Goal: Use online tool/utility: Utilize a website feature to perform a specific function

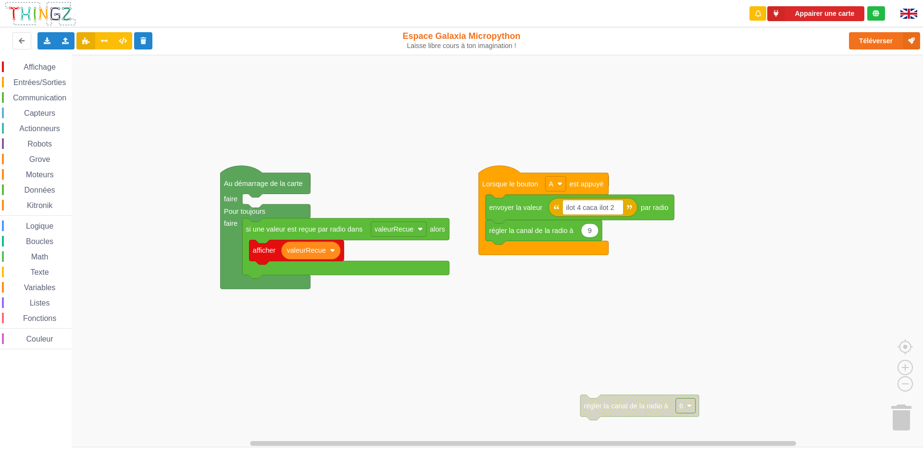
click at [395, 392] on div "Affichage Entrées/Sorties Communication Capteurs Actionneurs Robots Grove Moteu…" at bounding box center [464, 251] width 929 height 393
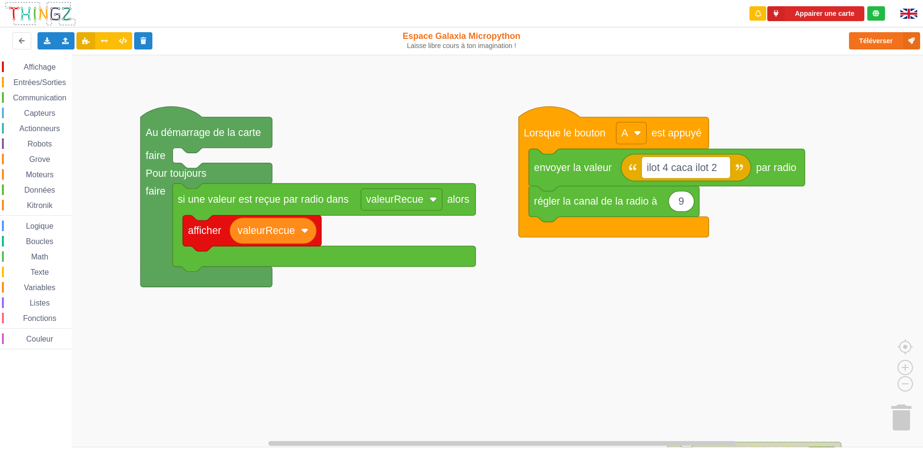
click at [415, 384] on div "Affichage Entrées/Sorties Communication Capteurs Actionneurs Robots Grove Moteu…" at bounding box center [464, 251] width 929 height 393
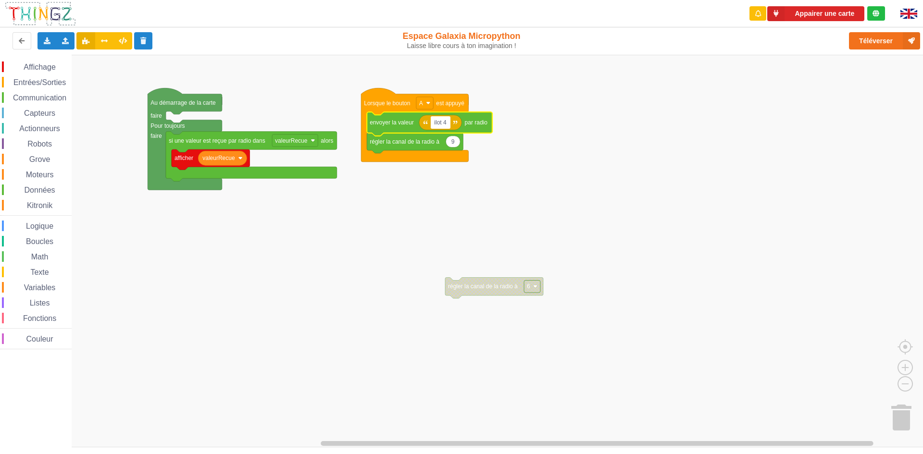
type input "ilot 4"
click at [43, 83] on span "Entrées/Sorties" at bounding box center [39, 82] width 55 height 8
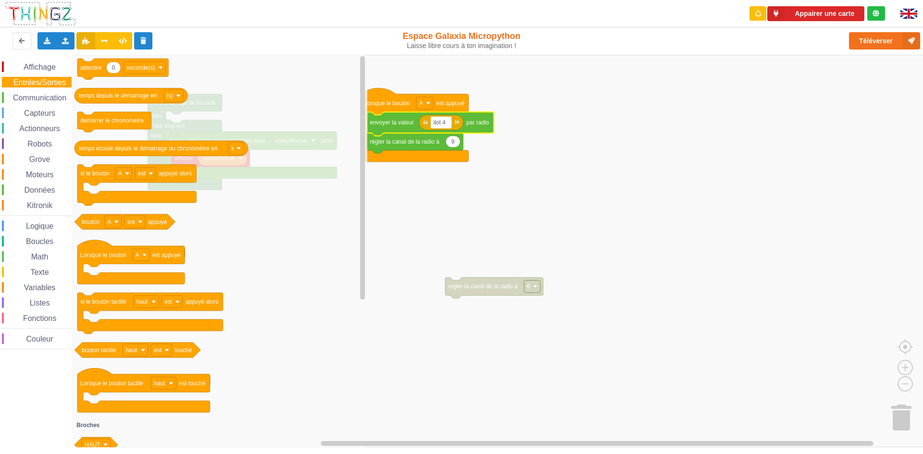
click at [48, 64] on span "Affichage" at bounding box center [39, 67] width 35 height 8
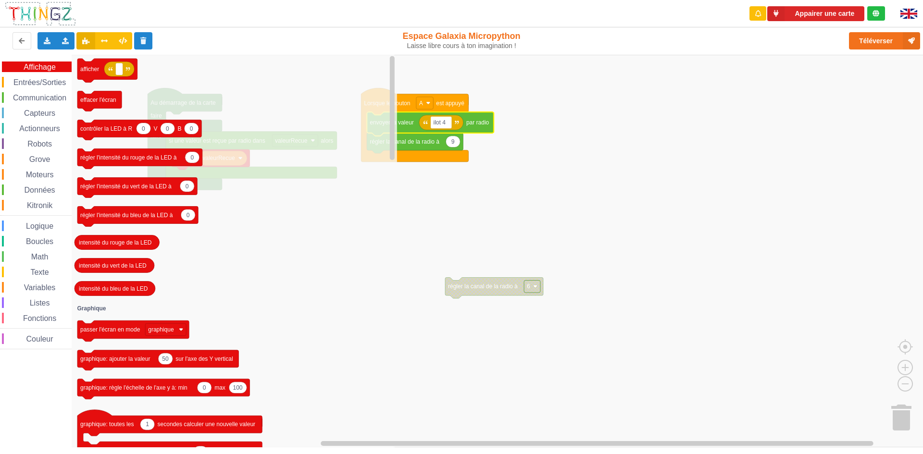
drag, startPoint x: 27, startPoint y: 80, endPoint x: 19, endPoint y: 91, distance: 13.7
click at [26, 80] on span "Entrées/Sorties" at bounding box center [39, 82] width 55 height 8
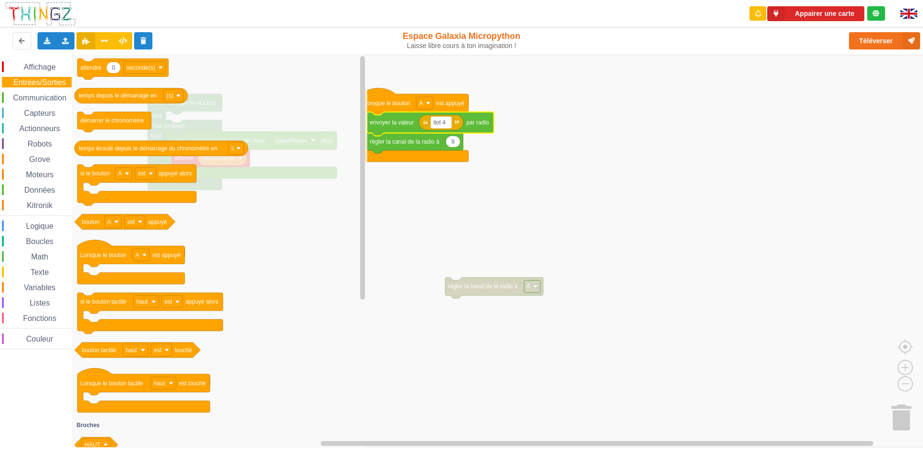
click at [13, 100] on span "Communication" at bounding box center [40, 98] width 56 height 8
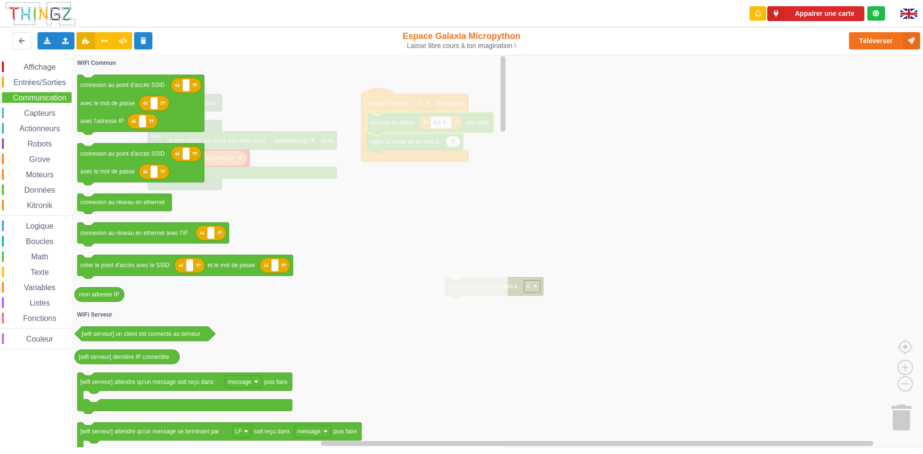
click at [11, 134] on div "Actionneurs" at bounding box center [37, 128] width 70 height 11
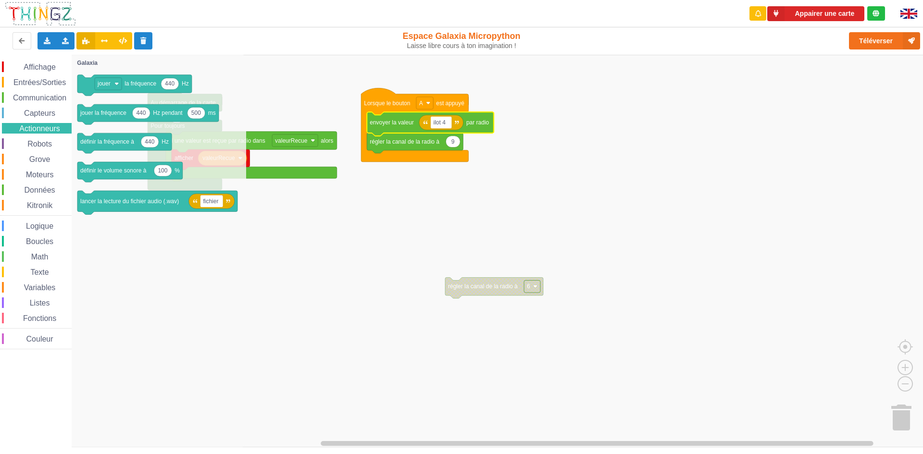
click at [25, 157] on span "Espace de travail de Blocky" at bounding box center [24, 160] width 8 height 8
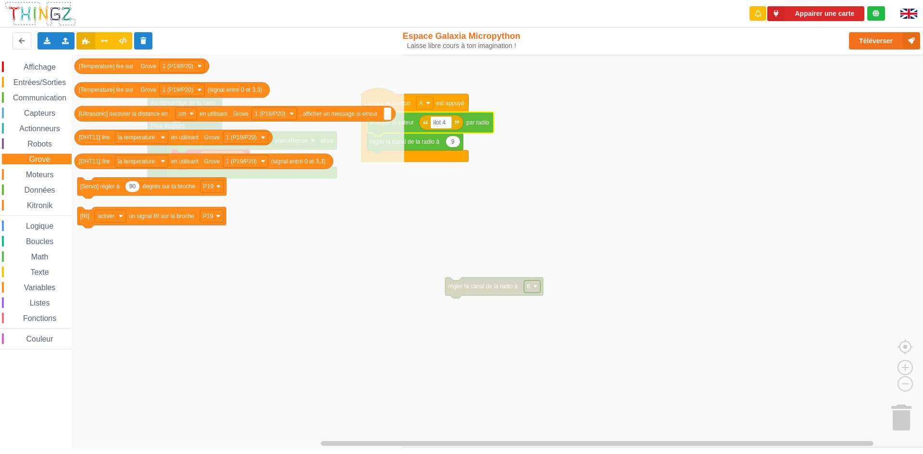
drag, startPoint x: 53, startPoint y: 145, endPoint x: 57, endPoint y: 118, distance: 27.1
click at [53, 144] on div "Robots" at bounding box center [37, 143] width 70 height 11
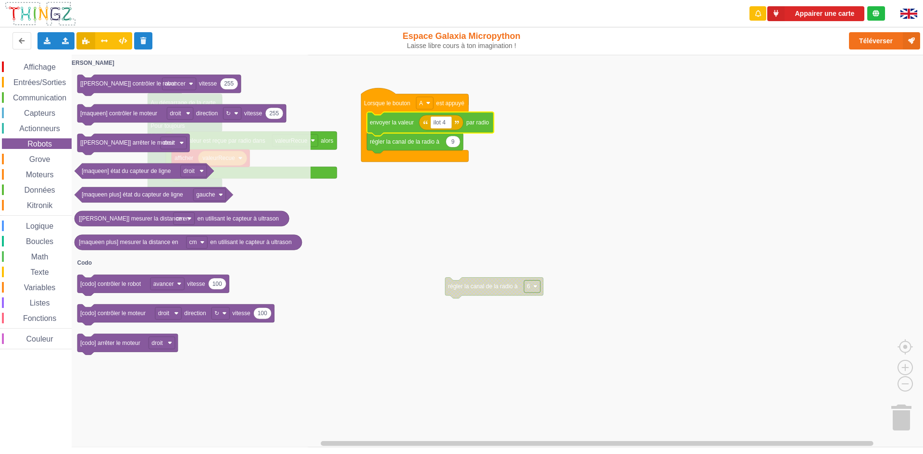
drag, startPoint x: 58, startPoint y: 110, endPoint x: 58, endPoint y: 75, distance: 35.1
click at [60, 98] on div "Affichage Entrées/Sorties Communication Capteurs Actionneurs Robots Grove Moteu…" at bounding box center [36, 206] width 72 height 288
click at [56, 74] on div "Affichage Entrées/Sorties Communication Capteurs Actionneurs Robots Grove Moteu…" at bounding box center [36, 206] width 72 height 288
click at [48, 80] on div "Entrées/Sorties" at bounding box center [37, 82] width 70 height 11
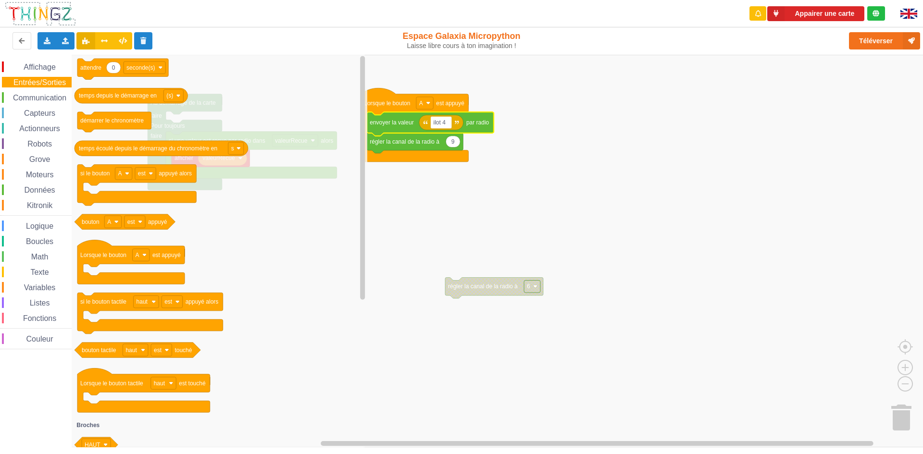
drag, startPoint x: 37, startPoint y: 95, endPoint x: 34, endPoint y: 100, distance: 5.9
click at [34, 100] on span "Communication" at bounding box center [40, 98] width 56 height 8
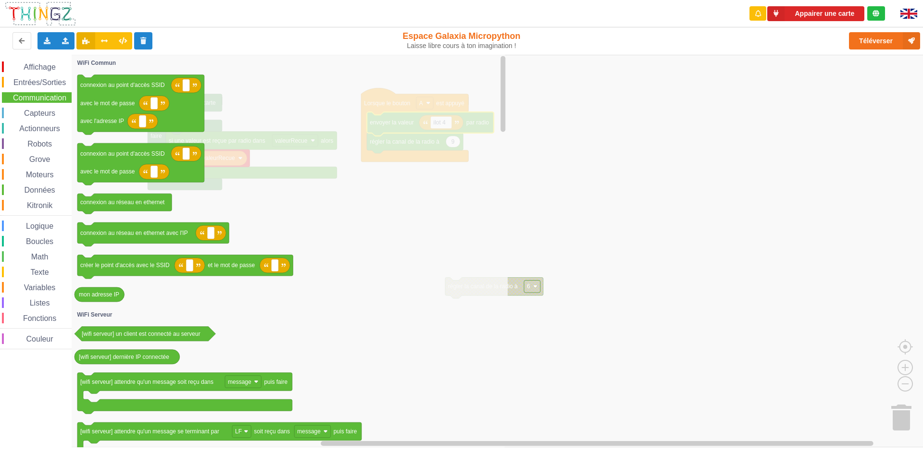
click at [26, 107] on div "Affichage Entrées/Sorties Communication Capteurs Actionneurs Robots Grove Moteu…" at bounding box center [36, 206] width 72 height 288
drag, startPoint x: 25, startPoint y: 118, endPoint x: 23, endPoint y: 136, distance: 17.9
click at [23, 136] on div "Affichage Entrées/Sorties Communication Capteurs Actionneurs Robots Grove Moteu…" at bounding box center [36, 206] width 72 height 288
click at [22, 138] on div "Affichage Entrées/Sorties Communication Capteurs Actionneurs Robots Grove Moteu…" at bounding box center [36, 206] width 72 height 288
click at [14, 185] on div "Données" at bounding box center [37, 190] width 70 height 11
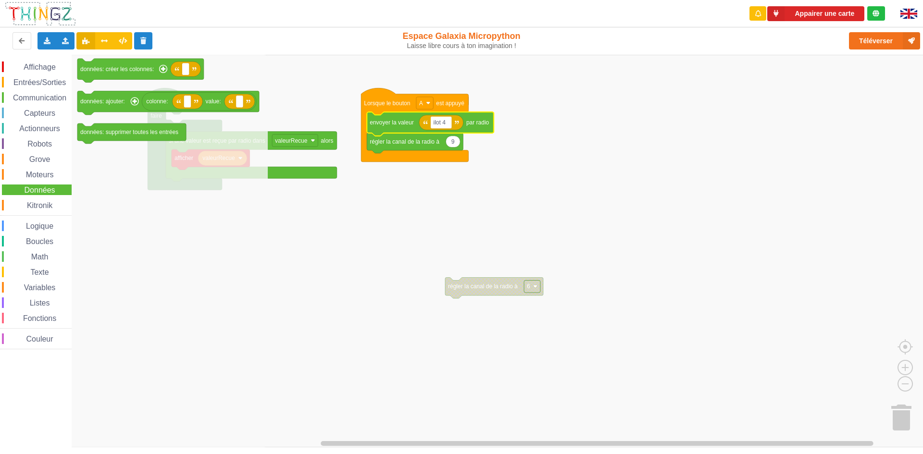
drag, startPoint x: 1, startPoint y: 226, endPoint x: 4, endPoint y: 234, distance: 8.7
click at [1, 230] on div "Affichage Entrées/Sorties Communication Capteurs Actionneurs Robots Grove Moteu…" at bounding box center [36, 206] width 72 height 288
drag, startPoint x: 7, startPoint y: 274, endPoint x: 26, endPoint y: 291, distance: 25.2
click at [14, 281] on div "Affichage Entrées/Sorties Communication Capteurs Actionneurs Robots Grove Moteu…" at bounding box center [36, 206] width 72 height 288
click at [32, 302] on span "Listes" at bounding box center [39, 303] width 23 height 8
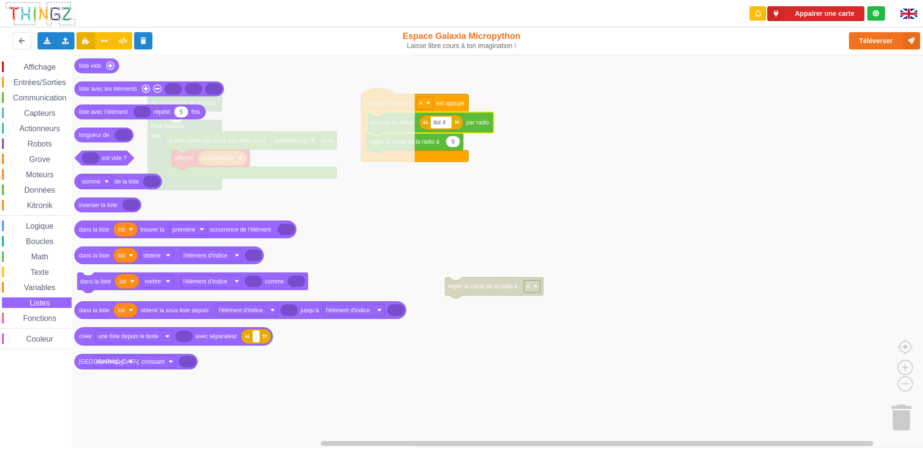
drag, startPoint x: 52, startPoint y: 288, endPoint x: 64, endPoint y: 254, distance: 36.0
click at [63, 263] on div "Affichage Entrées/Sorties Communication Capteurs Actionneurs Robots Grove Moteu…" at bounding box center [36, 206] width 72 height 288
drag, startPoint x: 68, startPoint y: 228, endPoint x: 0, endPoint y: 36, distance: 203.8
click at [62, 203] on div "Affichage Entrées/Sorties Communication Capteurs Actionneurs Robots Grove Moteu…" at bounding box center [36, 206] width 72 height 288
click at [662, 214] on rect "Espace de travail de Blocky" at bounding box center [464, 251] width 929 height 393
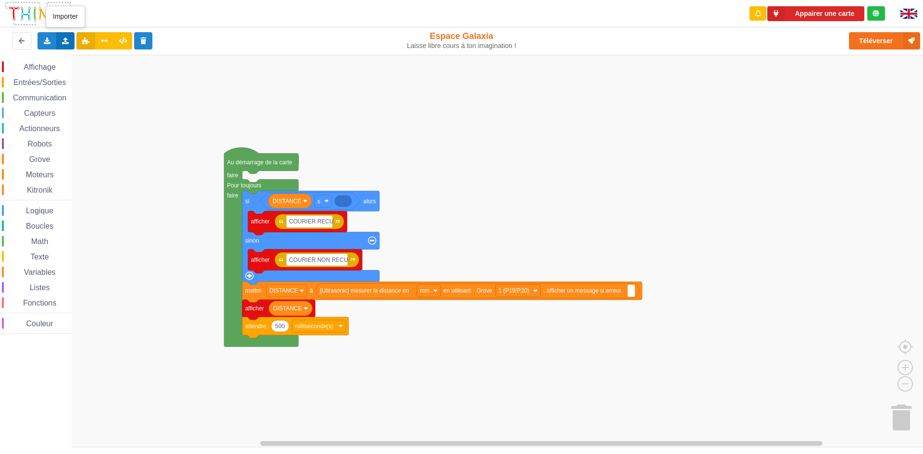
click at [65, 44] on div "Importer un assemblage de blocs Importer du code Python" at bounding box center [65, 40] width 19 height 17
click at [106, 78] on span "Importer du code Python" at bounding box center [120, 76] width 74 height 8
click at [58, 37] on div "Importer un assemblage de blocs Importer du code Python" at bounding box center [65, 40] width 19 height 17
click at [86, 60] on span "Importer un assemblage de blocs" at bounding box center [132, 59] width 99 height 8
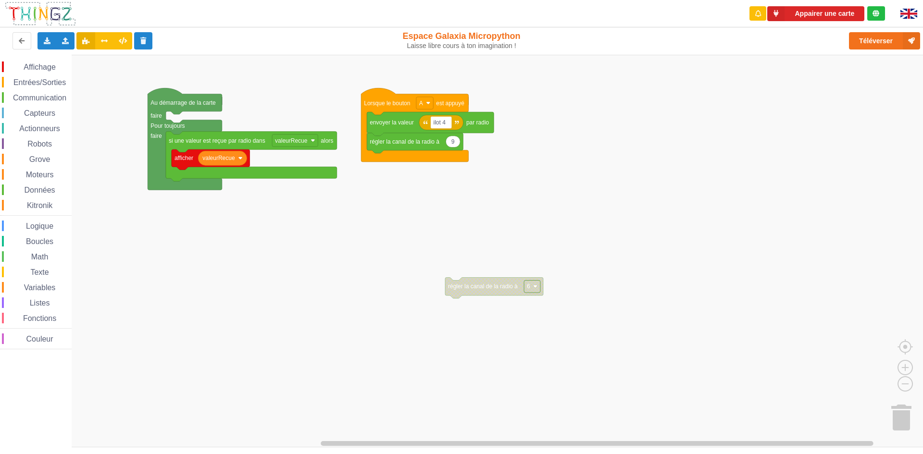
click at [21, 172] on span "Espace de travail de Blocky" at bounding box center [21, 175] width 8 height 8
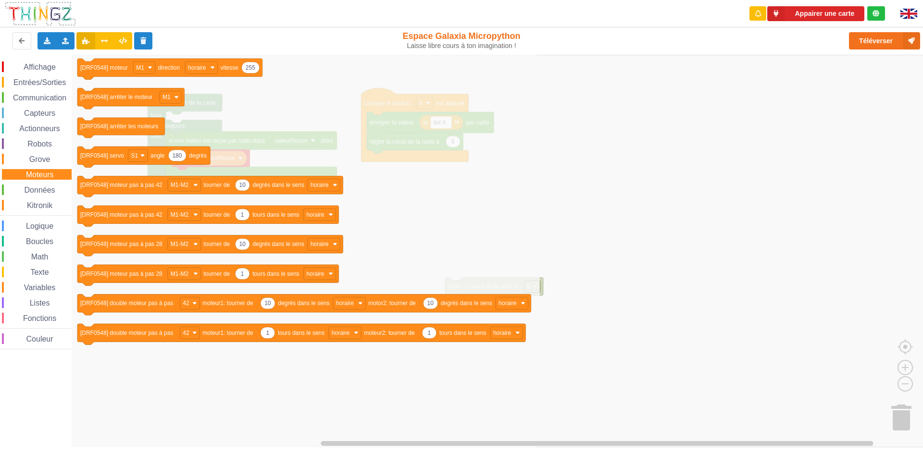
click at [43, 84] on span "Entrées/Sorties" at bounding box center [39, 82] width 55 height 8
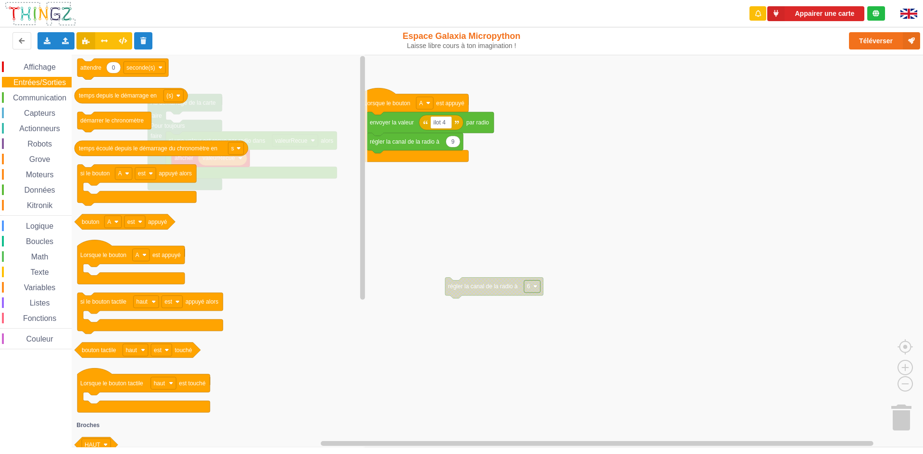
drag, startPoint x: 22, startPoint y: 175, endPoint x: 31, endPoint y: 205, distance: 31.3
click at [25, 188] on div "Affichage Entrées/Sorties Communication Capteurs Actionneurs Robots Grove Moteu…" at bounding box center [36, 206] width 72 height 288
click at [32, 207] on span "Kitronik" at bounding box center [39, 205] width 28 height 8
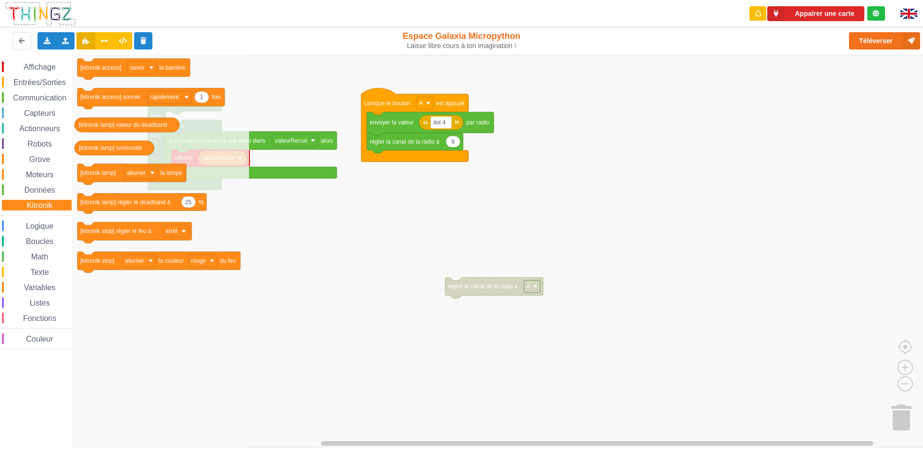
drag, startPoint x: 38, startPoint y: 247, endPoint x: 36, endPoint y: 257, distance: 10.5
click at [36, 257] on div "Affichage Entrées/Sorties Communication Capteurs Actionneurs Robots Grove Moteu…" at bounding box center [36, 206] width 72 height 288
drag, startPoint x: 46, startPoint y: 256, endPoint x: 56, endPoint y: 243, distance: 16.4
click at [54, 247] on div "Affichage Entrées/Sorties Communication Capteurs Actionneurs Robots Grove Moteu…" at bounding box center [36, 206] width 72 height 288
click at [53, 245] on div "Boucles" at bounding box center [37, 241] width 70 height 11
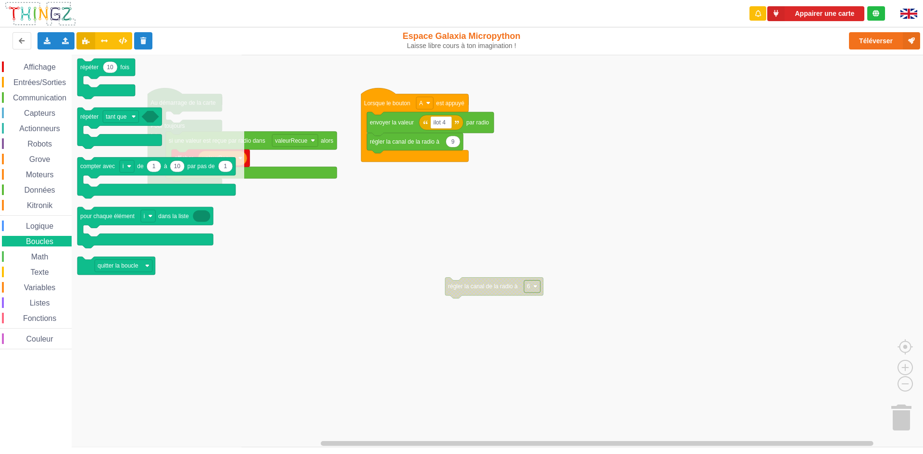
click at [40, 250] on div "Affichage Entrées/Sorties Communication Capteurs Actionneurs Robots Grove Moteu…" at bounding box center [36, 206] width 72 height 288
click at [30, 273] on div "Texte" at bounding box center [37, 272] width 70 height 11
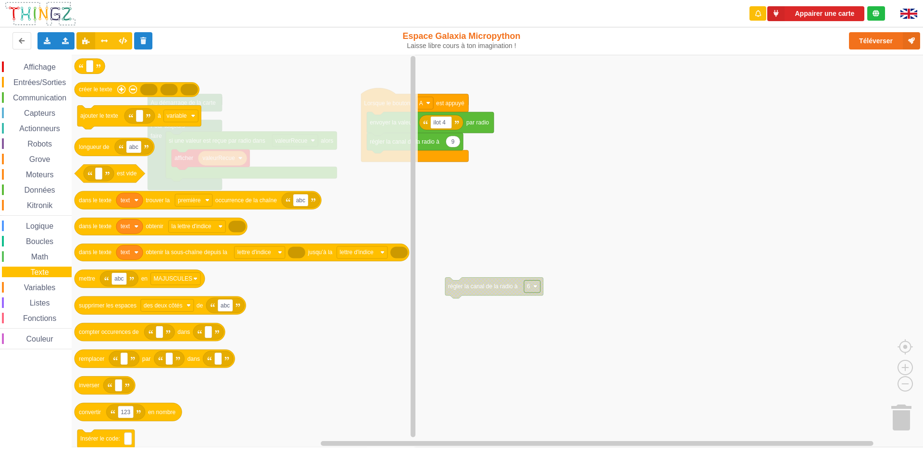
drag, startPoint x: 37, startPoint y: 280, endPoint x: 49, endPoint y: 268, distance: 17.0
click at [47, 273] on span "Texte" at bounding box center [39, 272] width 21 height 8
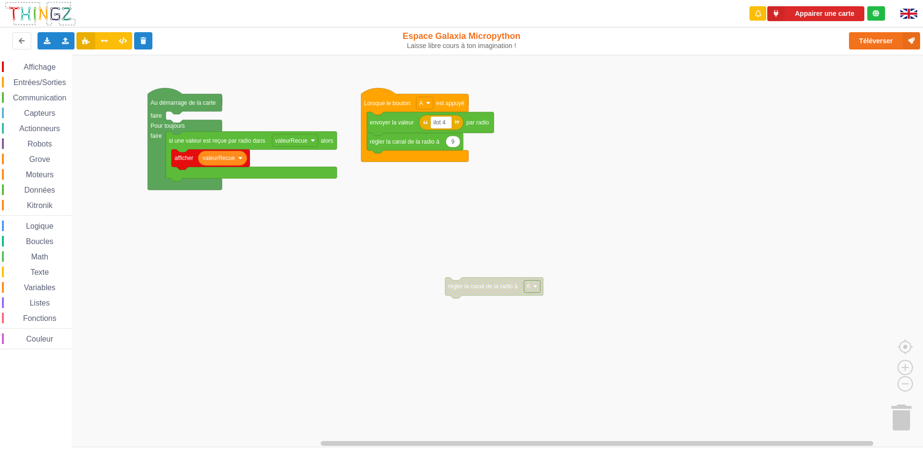
drag, startPoint x: 38, startPoint y: 169, endPoint x: 38, endPoint y: 50, distance: 118.7
click at [38, 149] on div "Affichage Entrées/Sorties Communication Capteurs Actionneurs Robots Grove Moteu…" at bounding box center [36, 206] width 72 height 288
